Goal: Transaction & Acquisition: Book appointment/travel/reservation

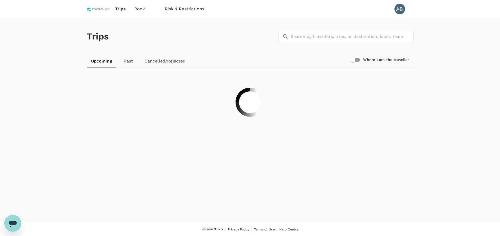
scroll to position [1, 0]
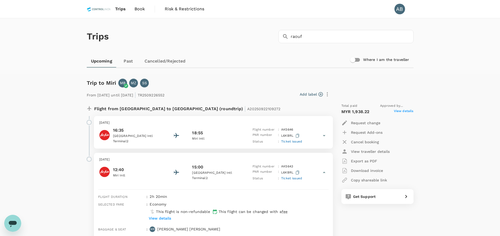
click at [138, 11] on span "Book" at bounding box center [139, 9] width 11 height 6
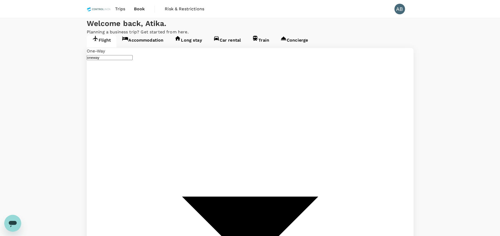
type input "Bintulu (BTU)"
type input "Kuala Lumpur Intl ([GEOGRAPHIC_DATA])"
click at [120, 11] on span "Trips" at bounding box center [120, 9] width 10 height 6
